Goal: Check status

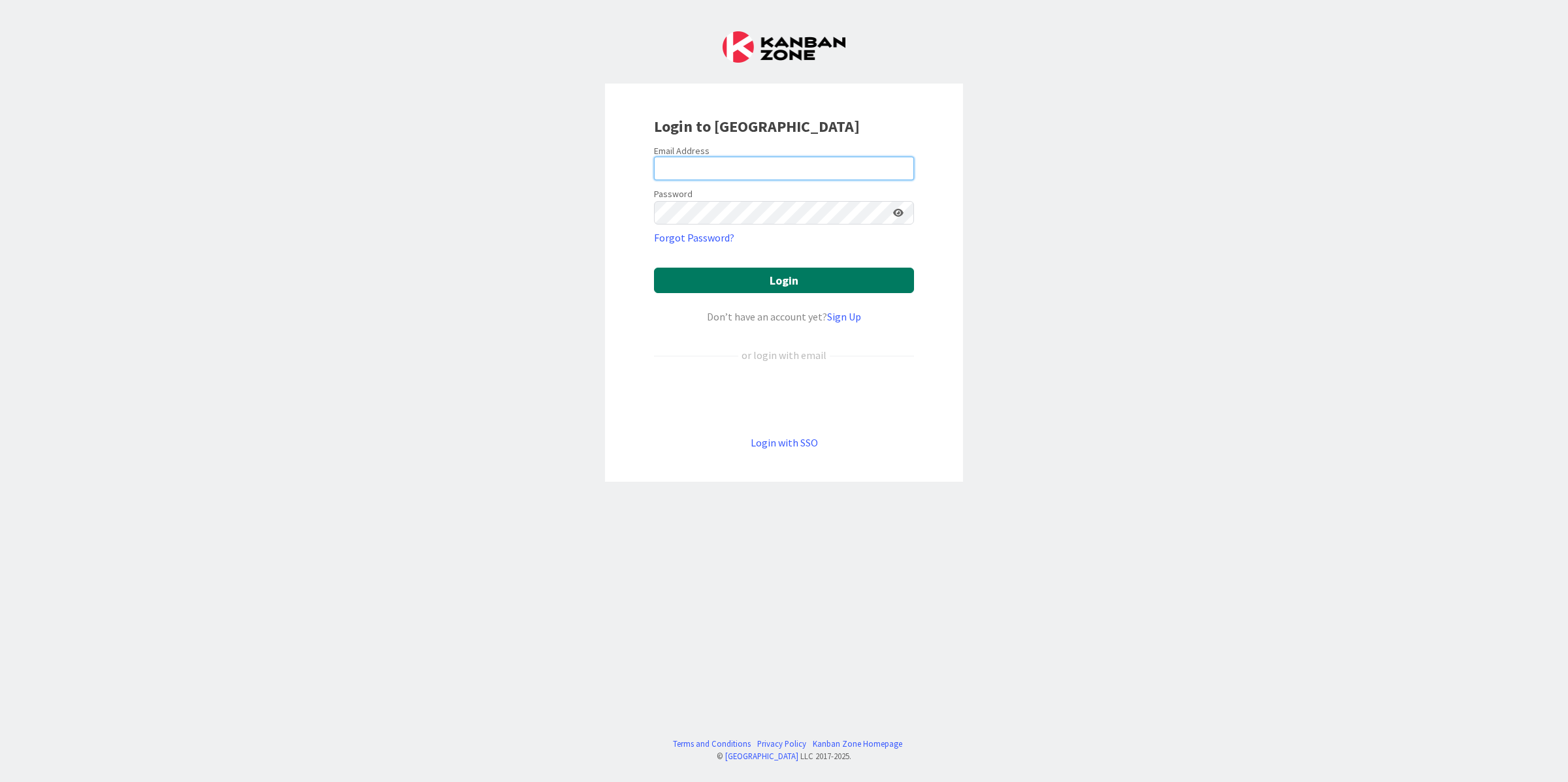
type input "[PERSON_NAME][EMAIL_ADDRESS][DOMAIN_NAME]"
click at [749, 269] on button "Login" at bounding box center [784, 281] width 260 height 26
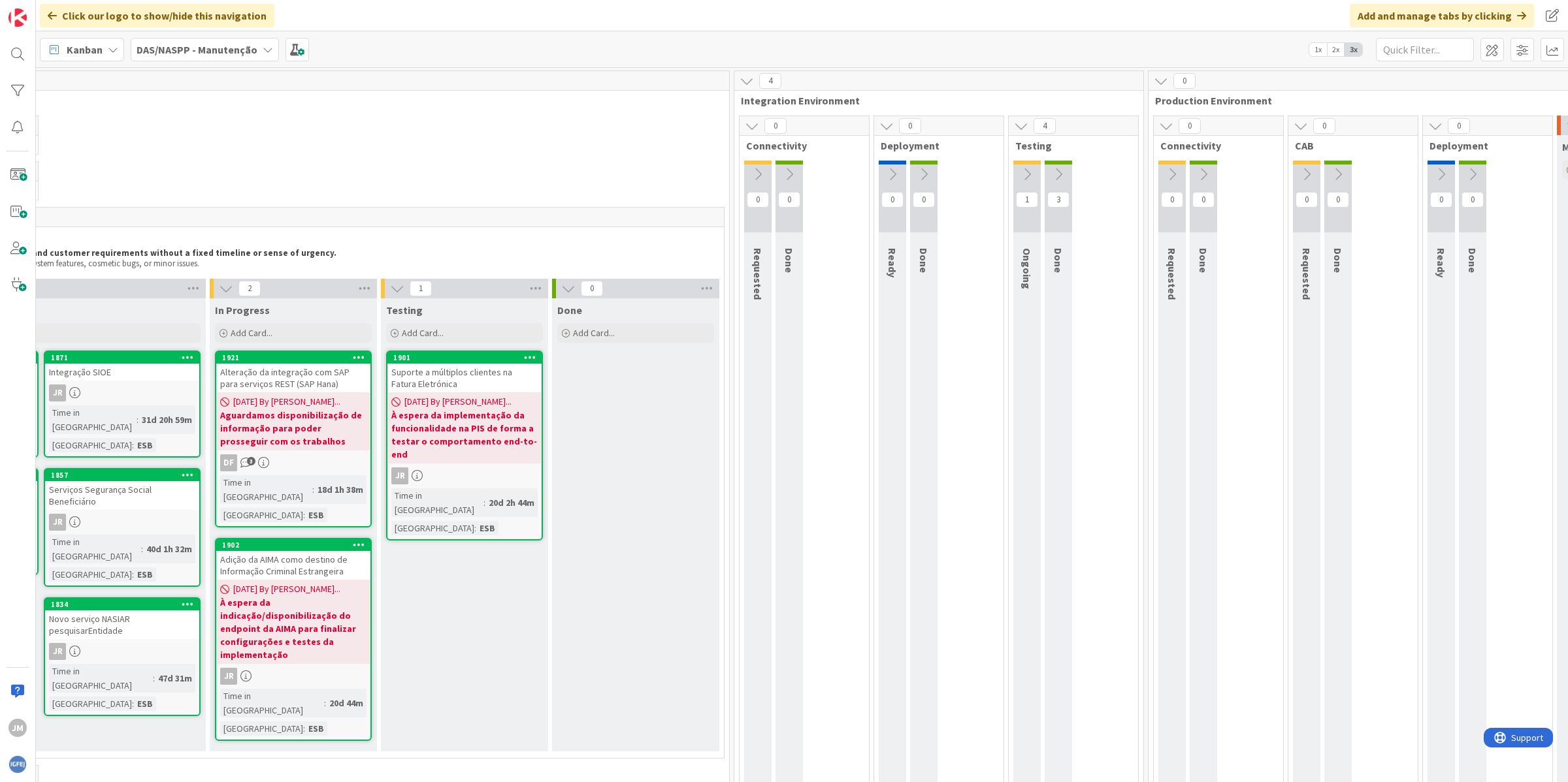
scroll to position [0, 638]
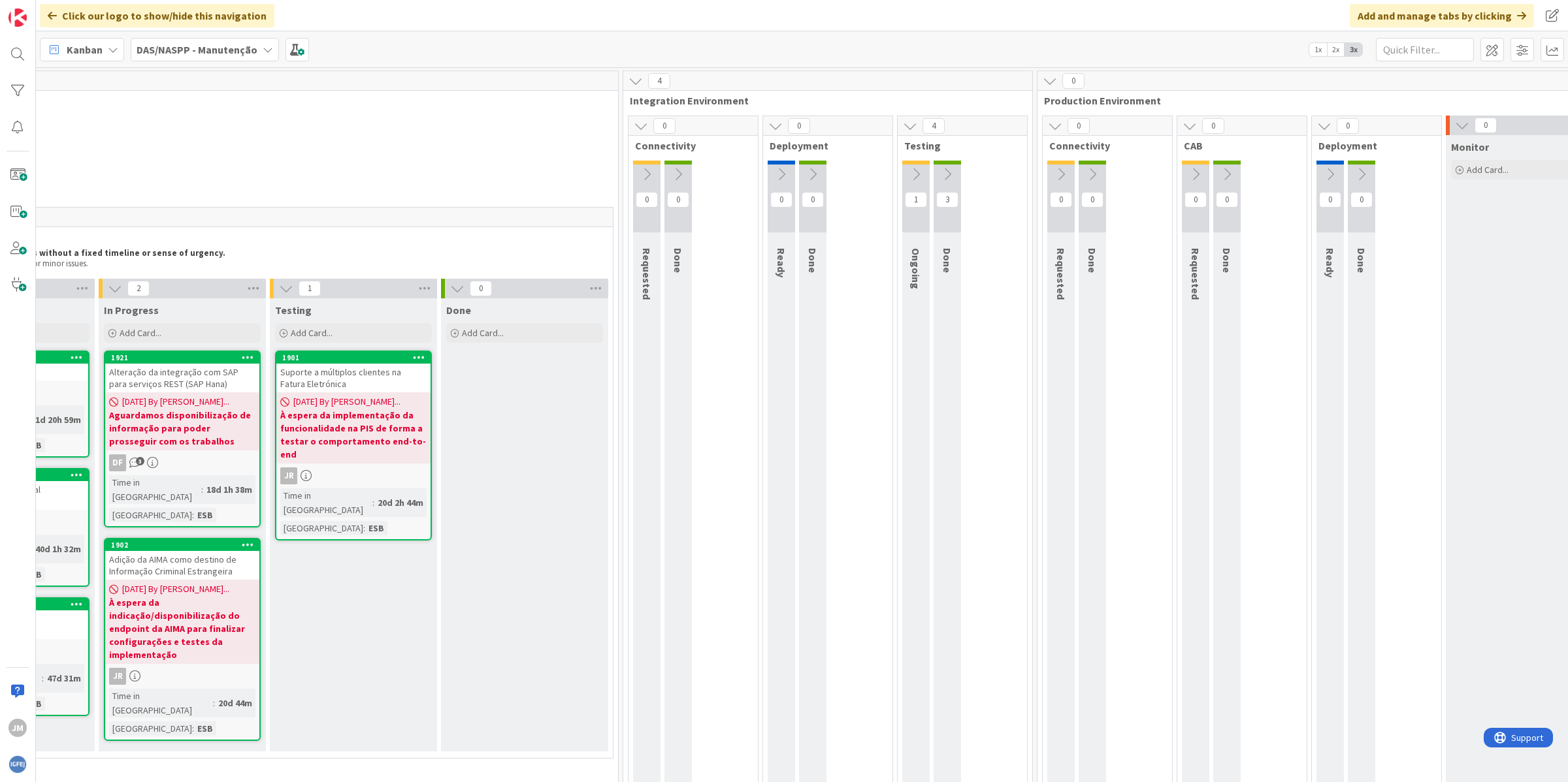
click at [912, 181] on button at bounding box center [916, 174] width 27 height 19
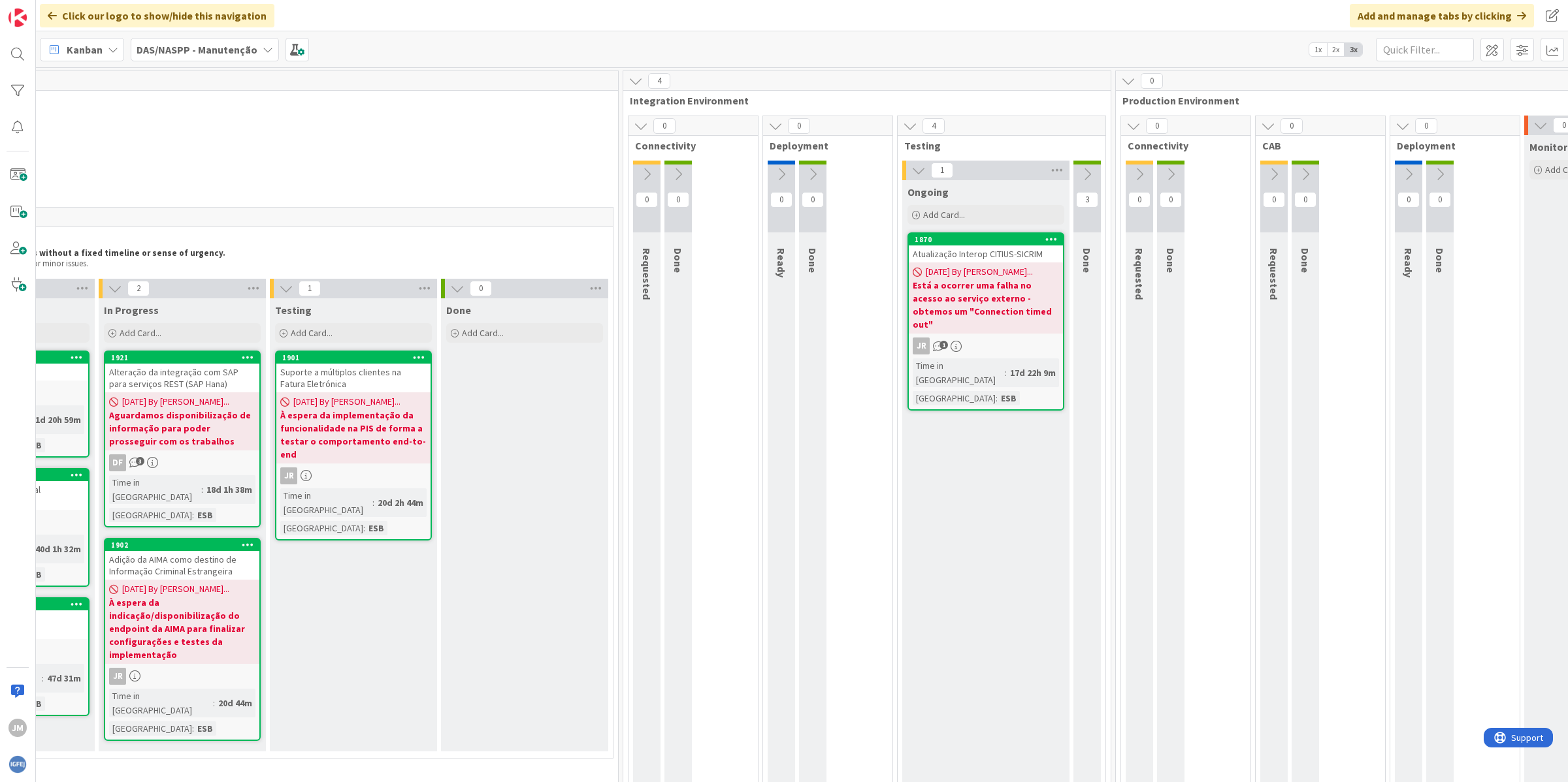
click at [1084, 175] on icon at bounding box center [1087, 174] width 14 height 14
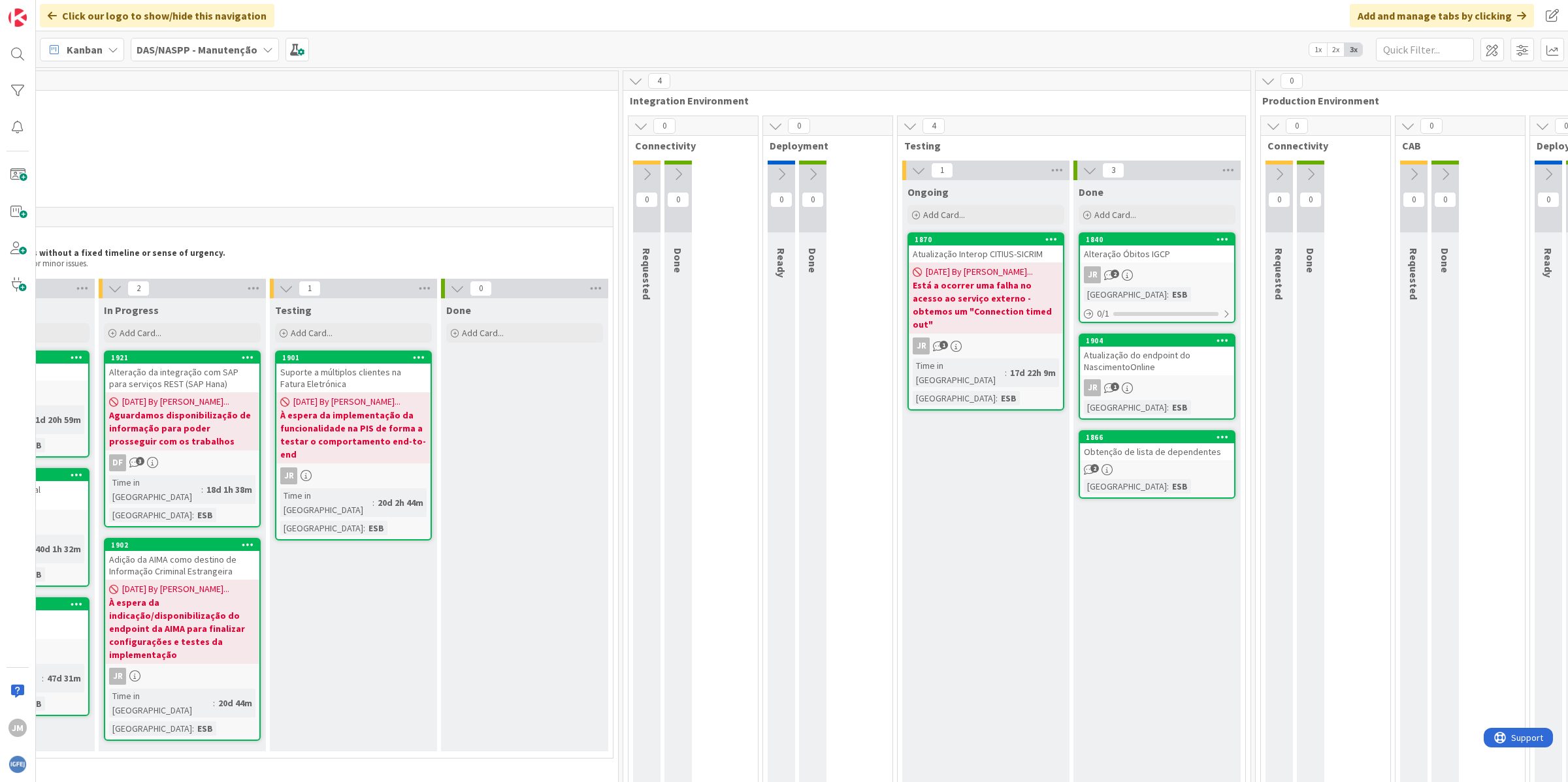
click at [957, 285] on b "Está a ocorrer uma falha no acesso ao serviço externo - obtemos um "Connection …" at bounding box center [985, 305] width 146 height 52
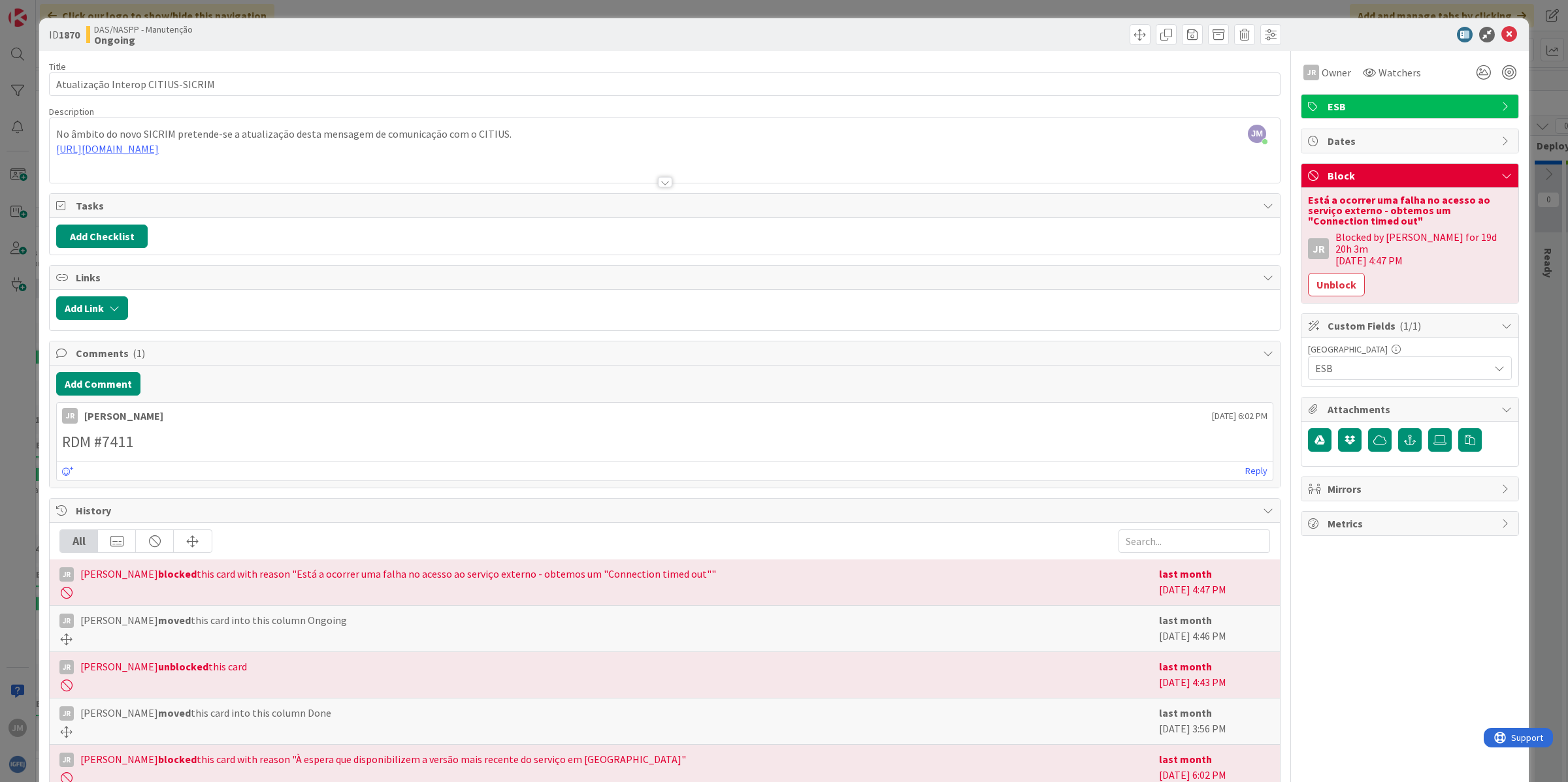
click at [1501, 28] on icon at bounding box center [1509, 34] width 16 height 16
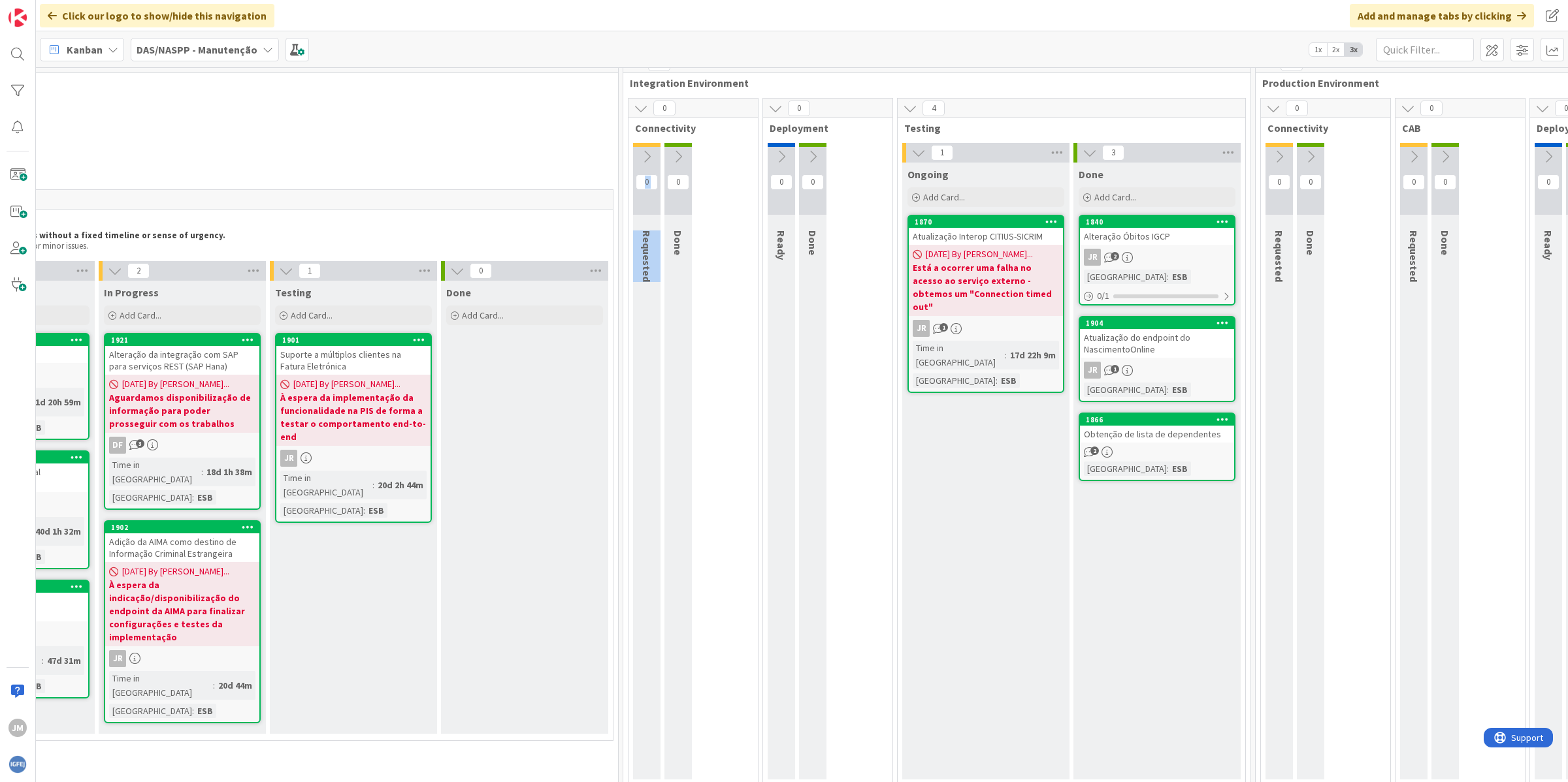
drag, startPoint x: 712, startPoint y: 765, endPoint x: 656, endPoint y: 766, distance: 56.0
click at [656, 766] on div "4 Integration Environment 0 Connectivity 0 Requested 0 Done 0 Deployment 0 Read…" at bounding box center [936, 427] width 632 height 748
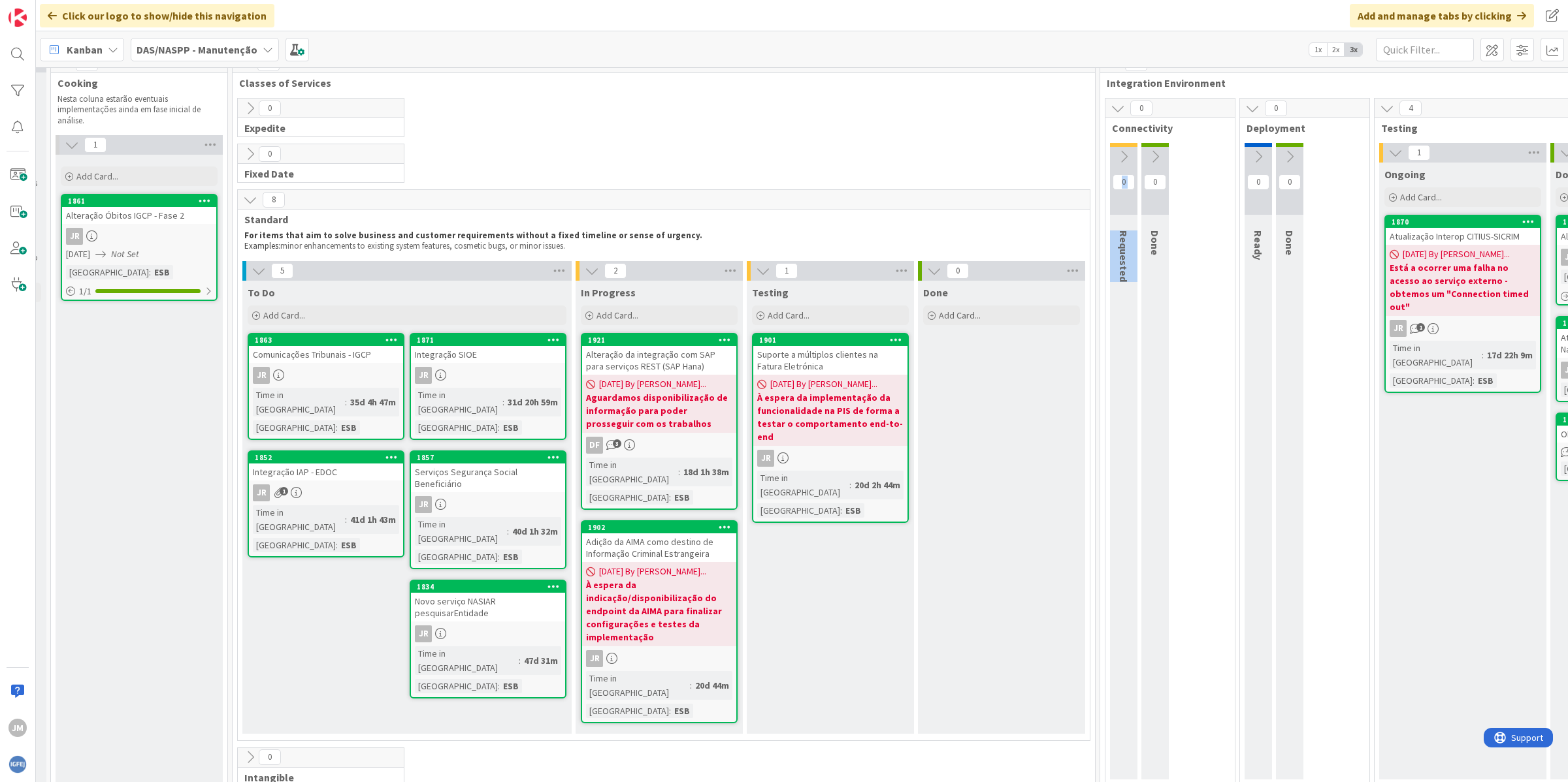
scroll to position [18, 142]
